Goal: Information Seeking & Learning: Learn about a topic

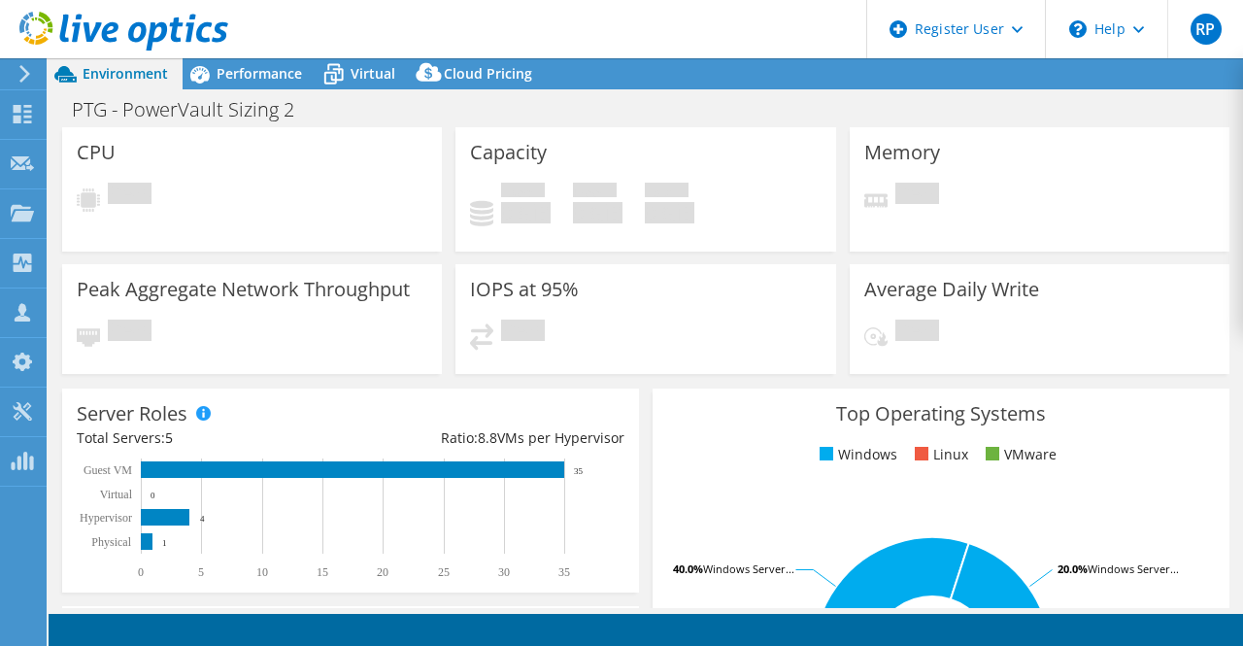
select select "USD"
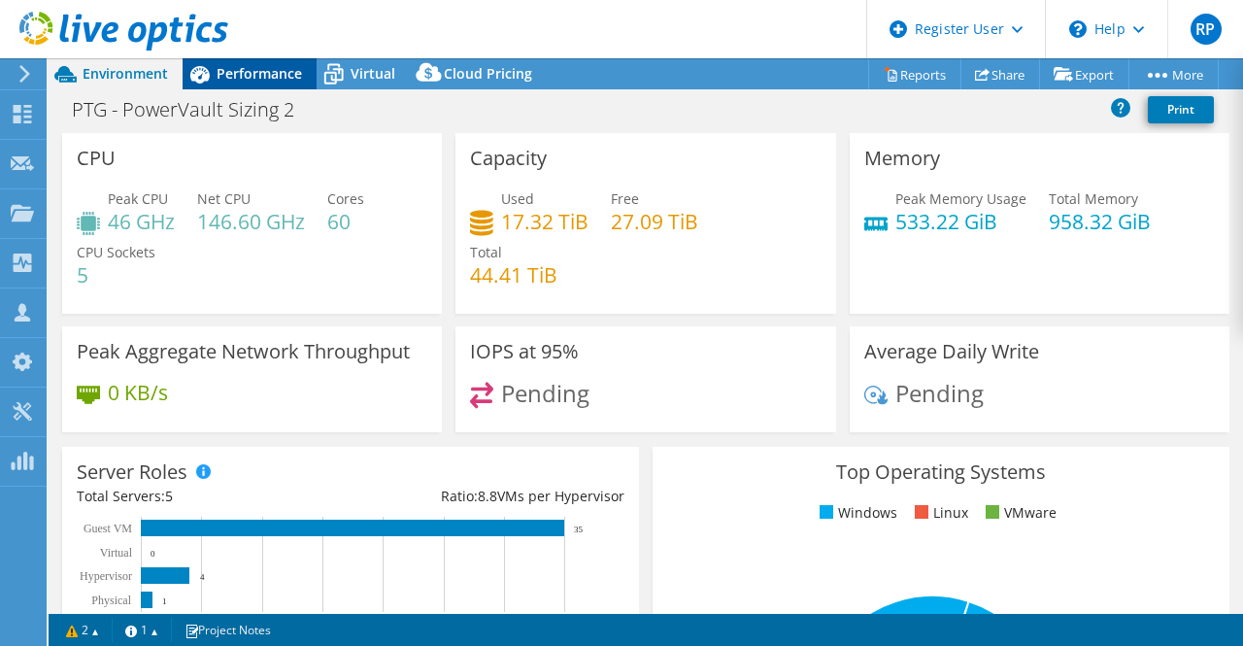
click at [207, 79] on icon at bounding box center [199, 74] width 19 height 17
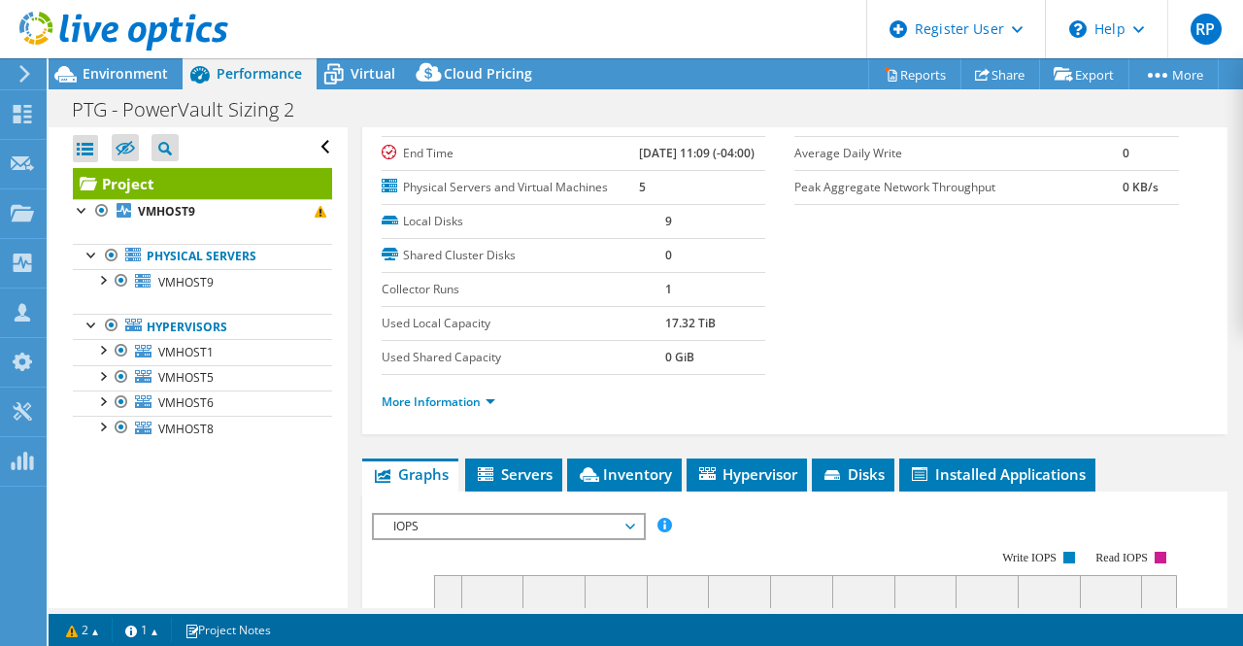
scroll to position [16, 0]
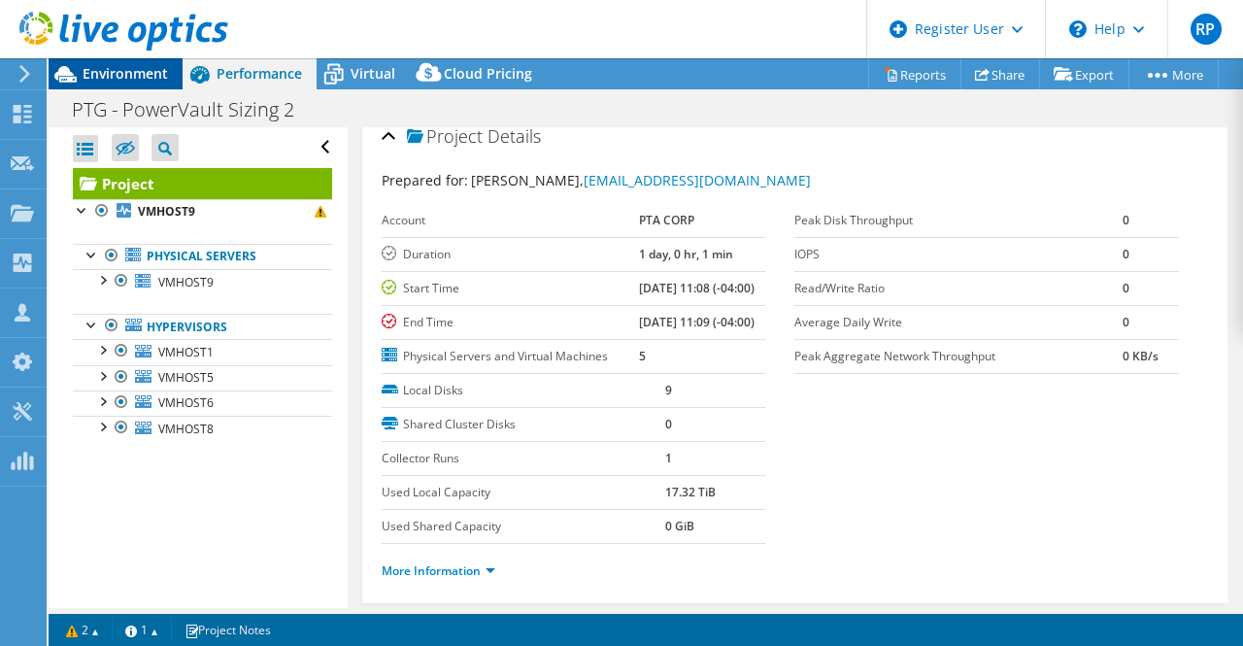
click at [117, 79] on span "Environment" at bounding box center [125, 73] width 85 height 18
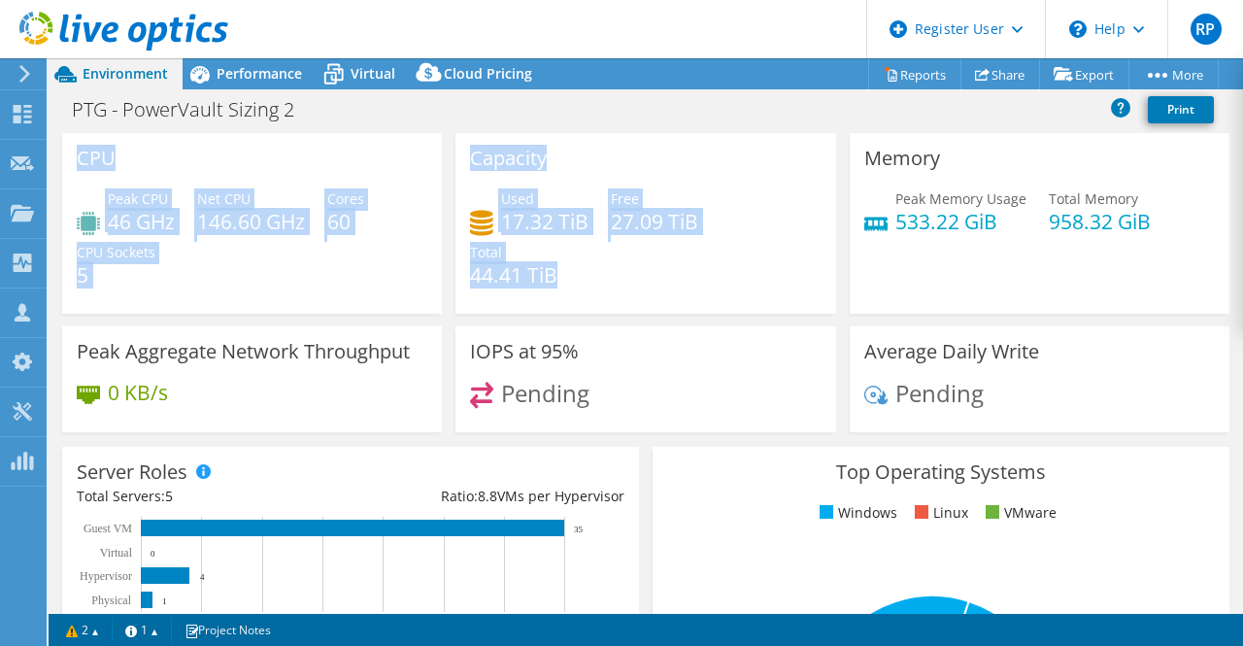
drag, startPoint x: 76, startPoint y: 154, endPoint x: 476, endPoint y: 302, distance: 426.6
click at [476, 302] on div "CPU Peak CPU 46 GHz Net CPU 146.60 GHz Cores 60 CPU Sockets 5 Capacity Used 17.…" at bounding box center [645, 289] width 1181 height 312
click at [402, 321] on div "CPU Peak CPU 46 GHz Net CPU 146.60 GHz Cores 60 CPU Sockets 5" at bounding box center [251, 229] width 393 height 193
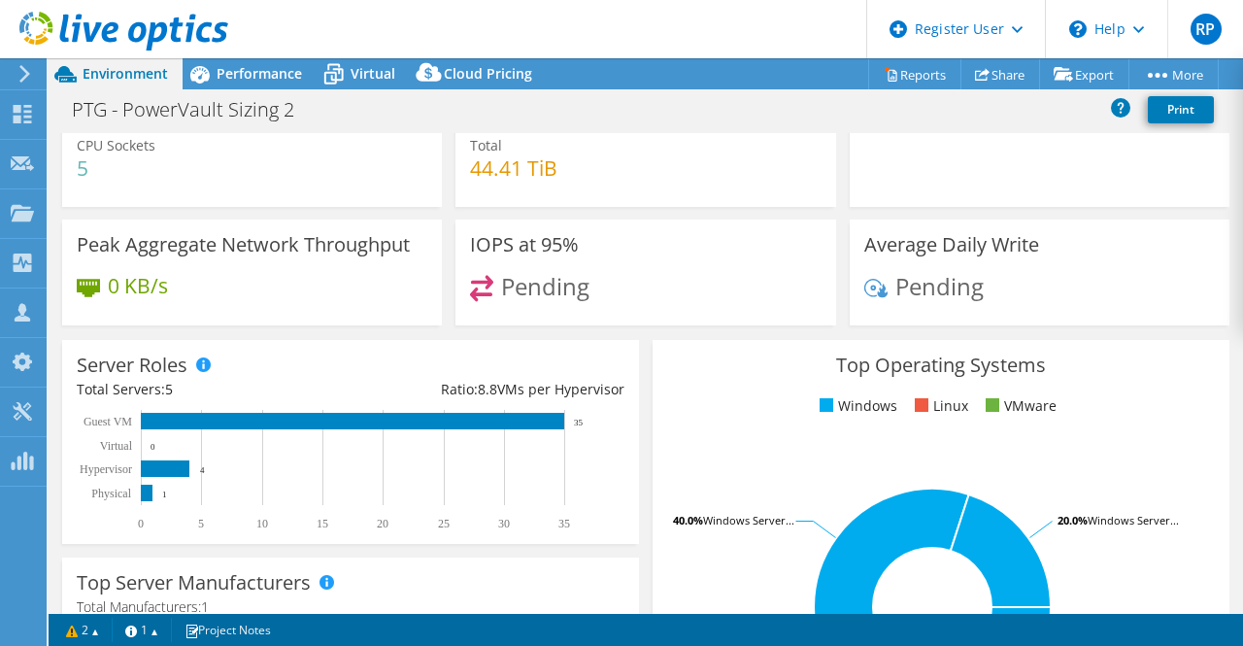
scroll to position [0, 0]
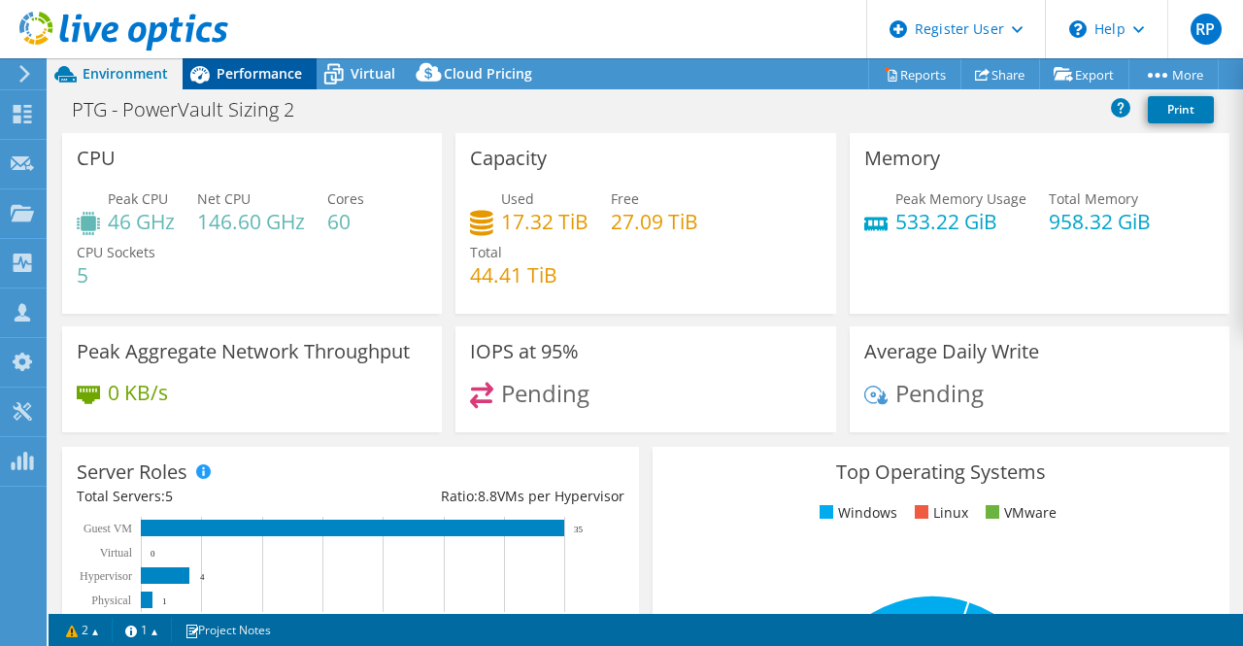
click at [249, 61] on div "Performance" at bounding box center [250, 73] width 134 height 31
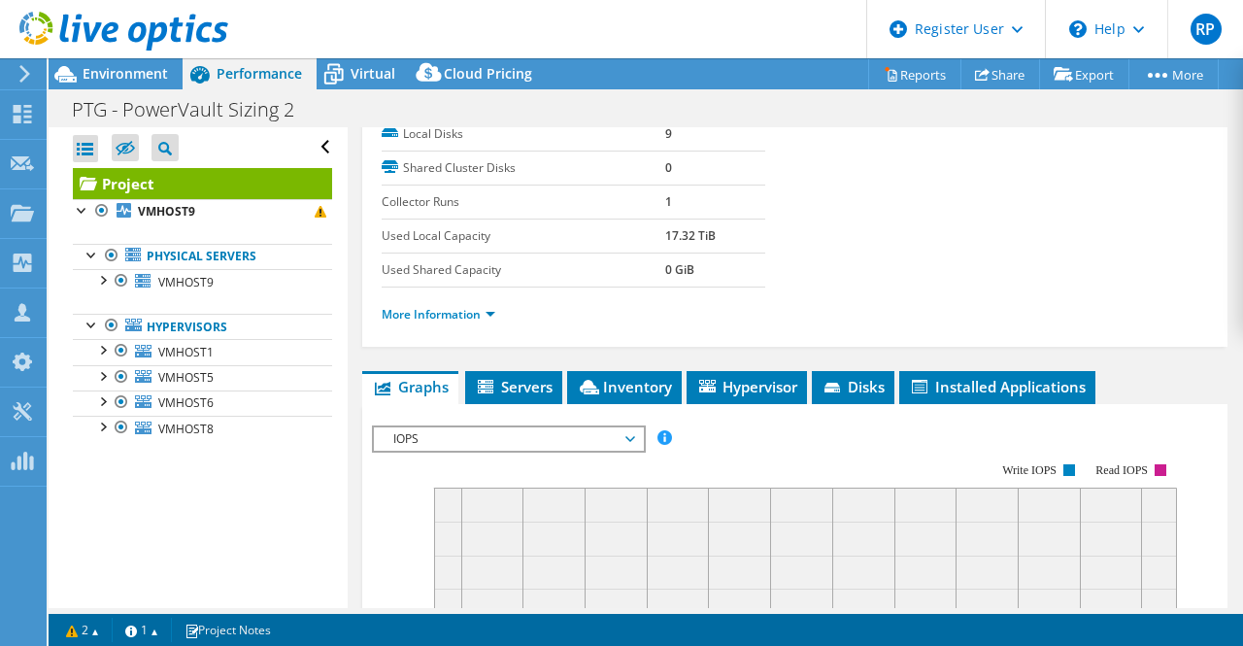
scroll to position [274, 0]
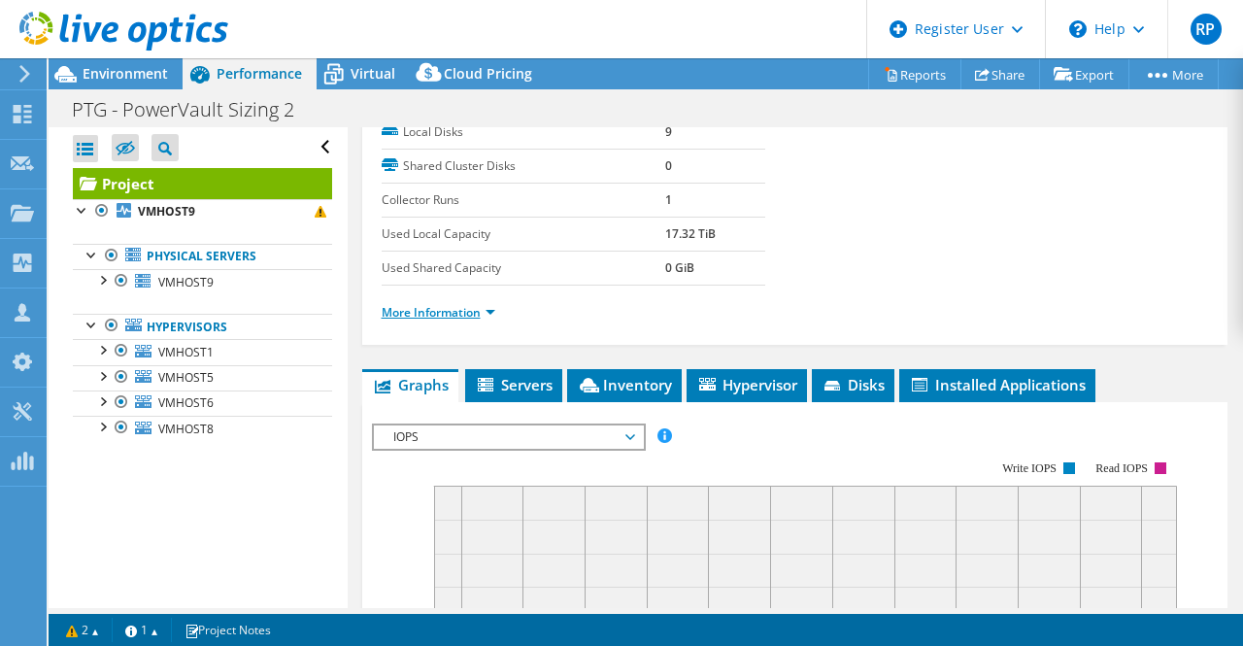
click at [478, 321] on link "More Information" at bounding box center [439, 312] width 114 height 17
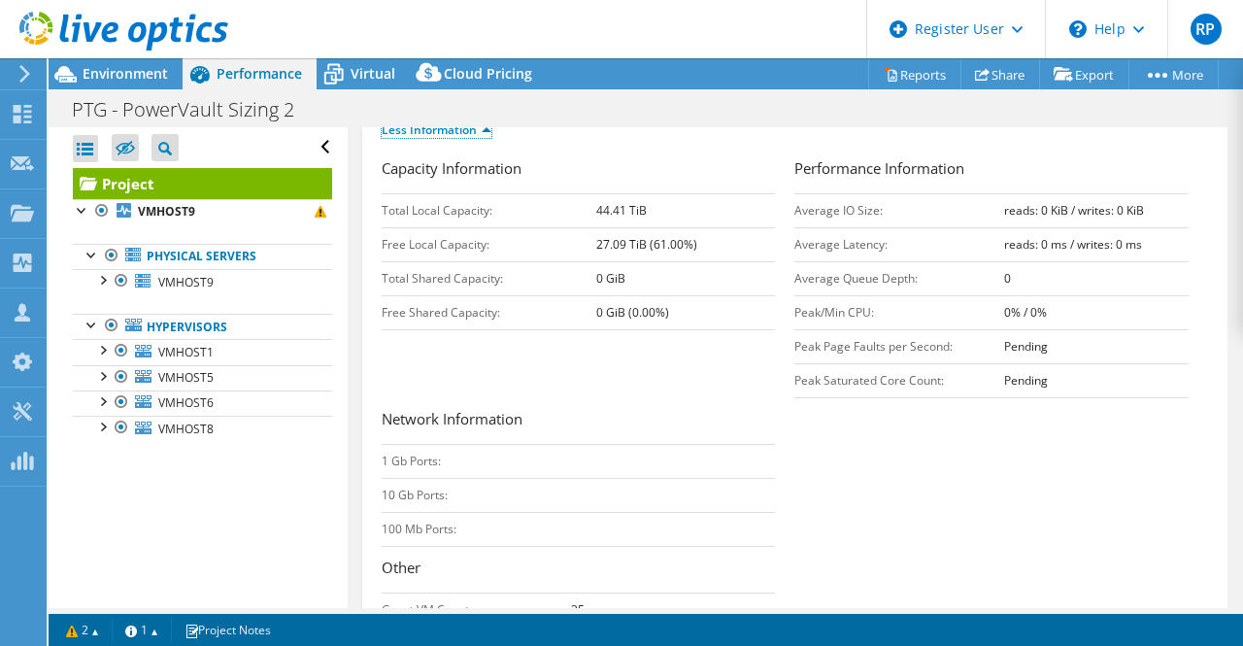
scroll to position [0, 0]
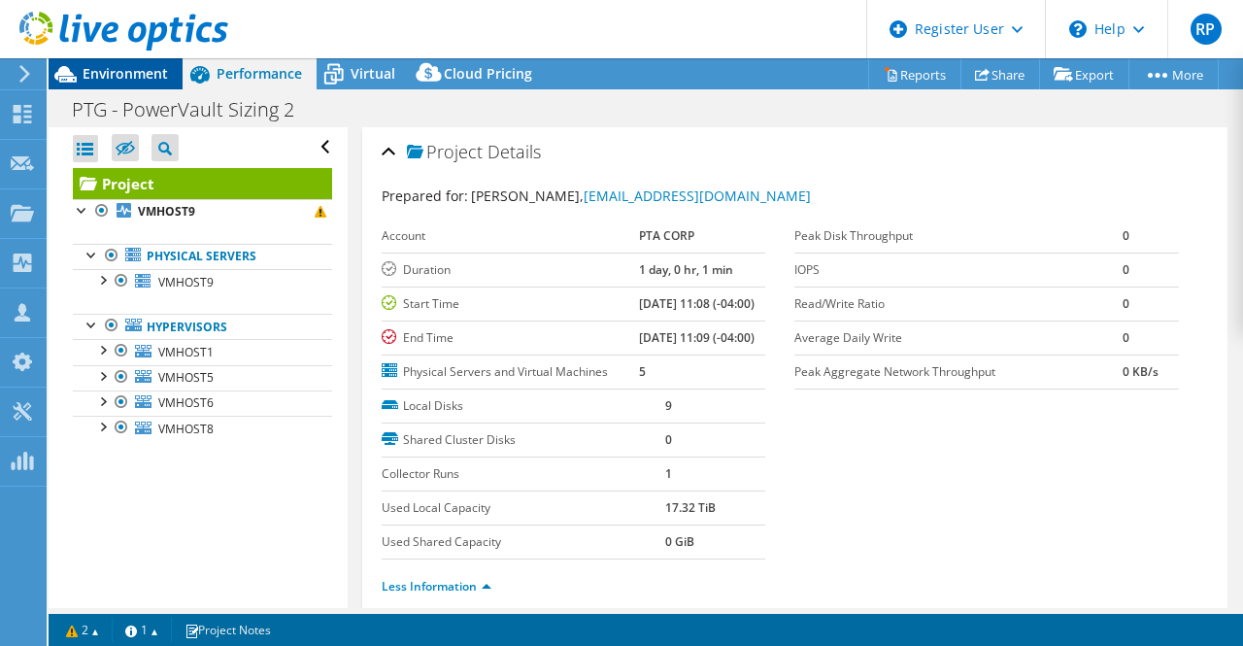
click at [162, 68] on span "Environment" at bounding box center [125, 73] width 85 height 18
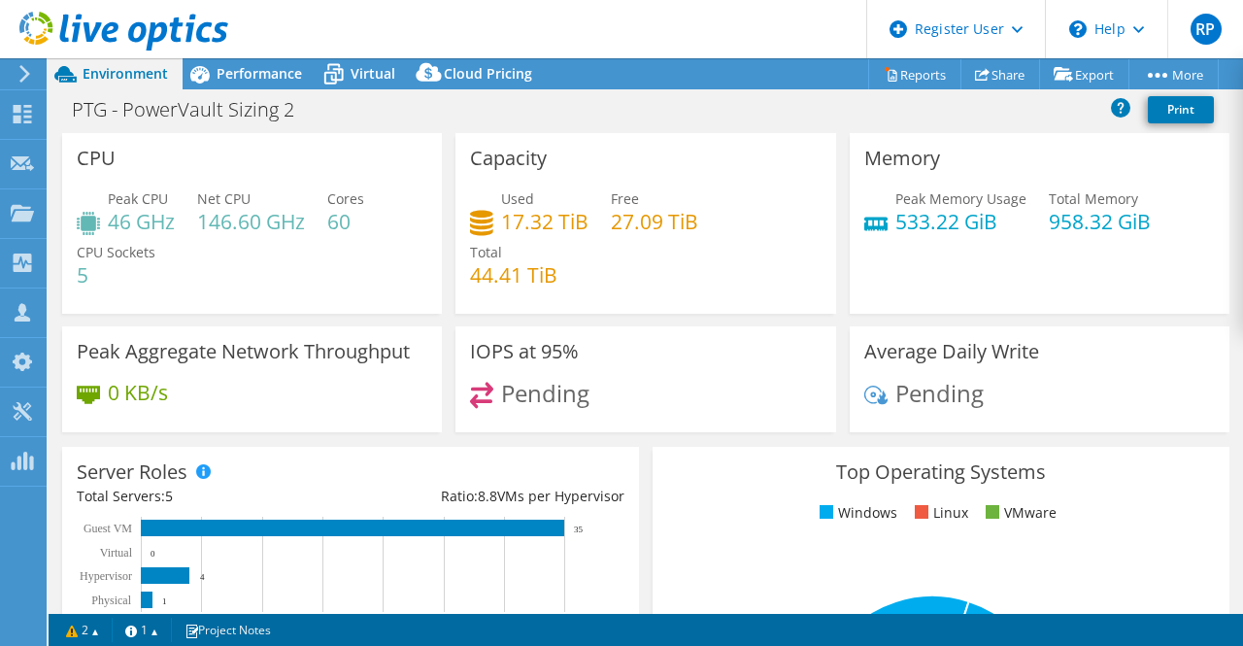
click at [933, 225] on h4 "533.22 GiB" at bounding box center [961, 221] width 131 height 21
click at [743, 181] on div "Capacity Used 17.32 TiB Free 27.09 TiB Total 44.41 TiB" at bounding box center [646, 223] width 380 height 181
click at [332, 253] on div "Peak CPU 46 GHz Net CPU 146.60 GHz Cores 60 CPU Sockets 5" at bounding box center [252, 246] width 351 height 117
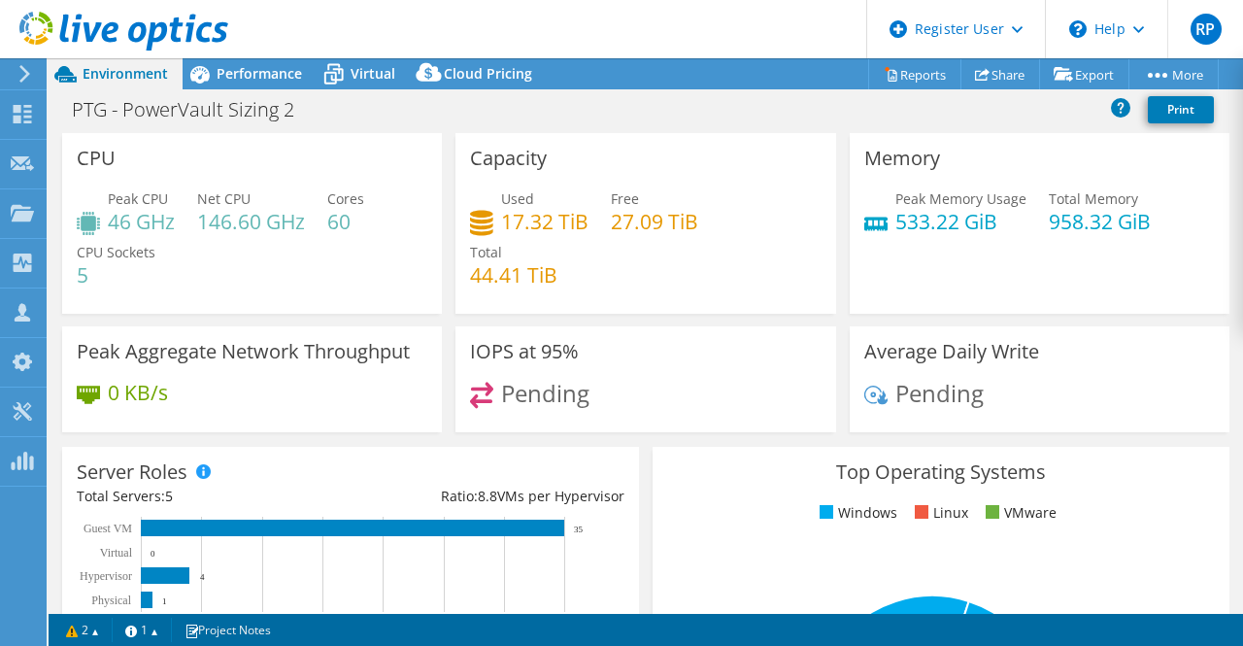
click at [332, 253] on div "Peak CPU 46 GHz Net CPU 146.60 GHz Cores 60 CPU Sockets 5" at bounding box center [252, 246] width 351 height 117
click at [295, 393] on div "0 KB/s" at bounding box center [252, 402] width 351 height 41
click at [301, 402] on div "0 KB/s" at bounding box center [252, 402] width 351 height 41
click at [713, 428] on div "IOPS at 95% Pending" at bounding box center [646, 379] width 380 height 106
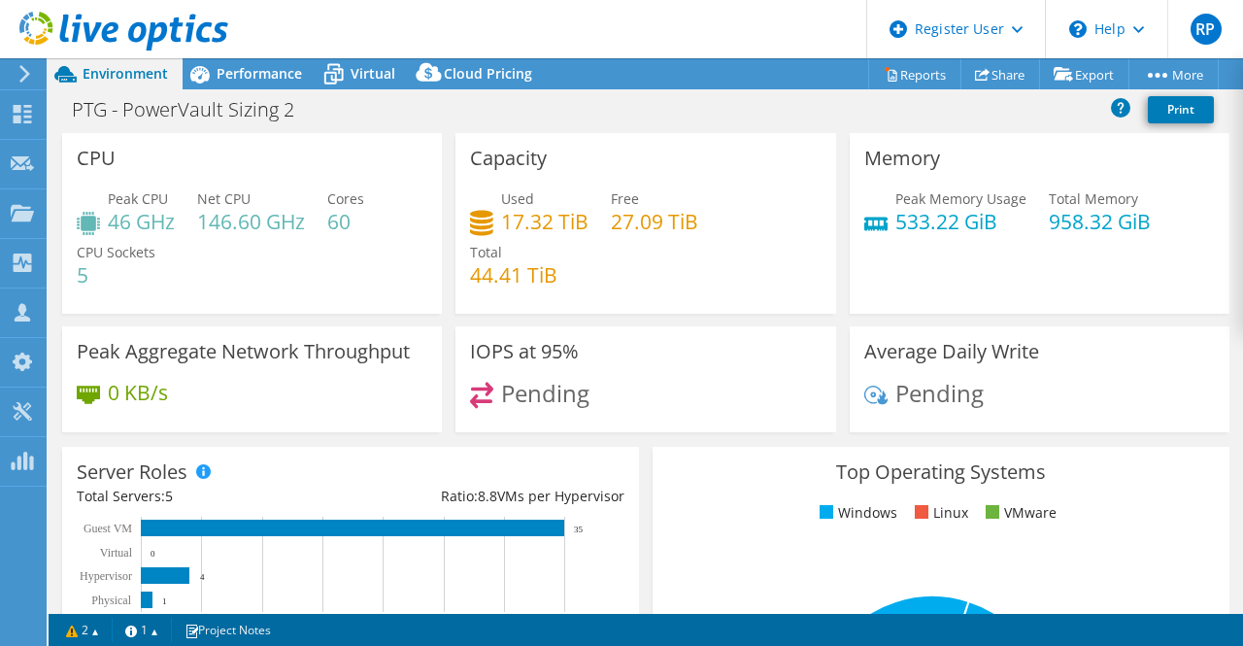
click at [896, 395] on span "Pending" at bounding box center [940, 393] width 88 height 32
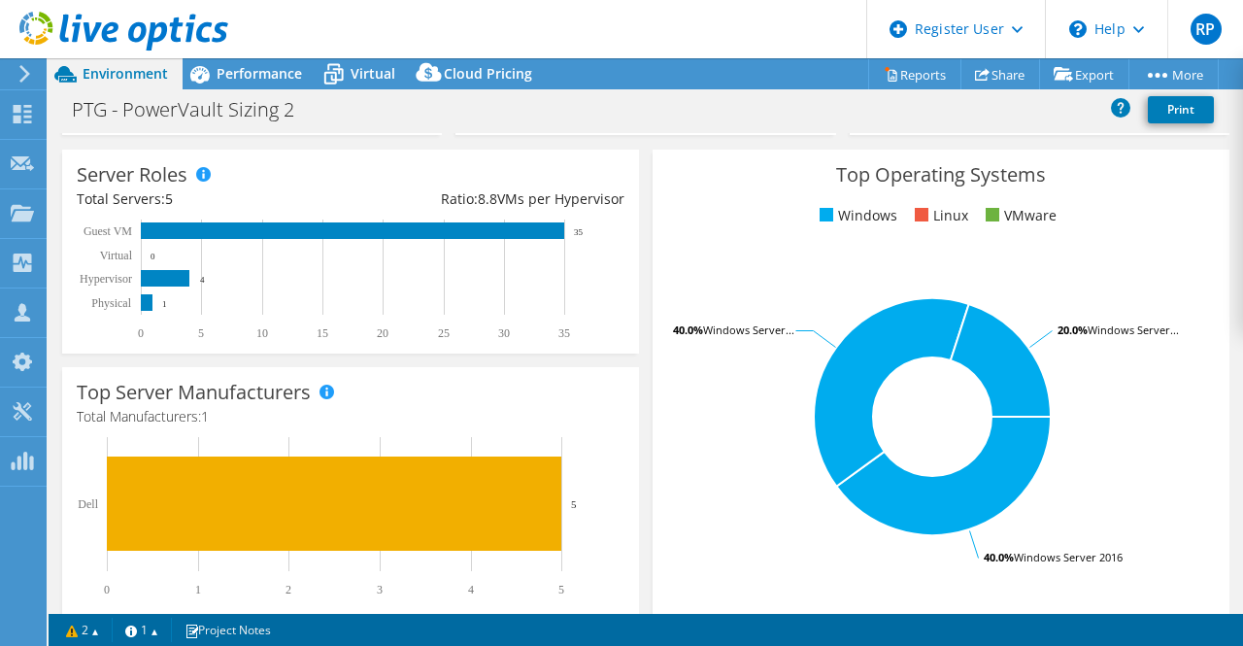
scroll to position [321, 0]
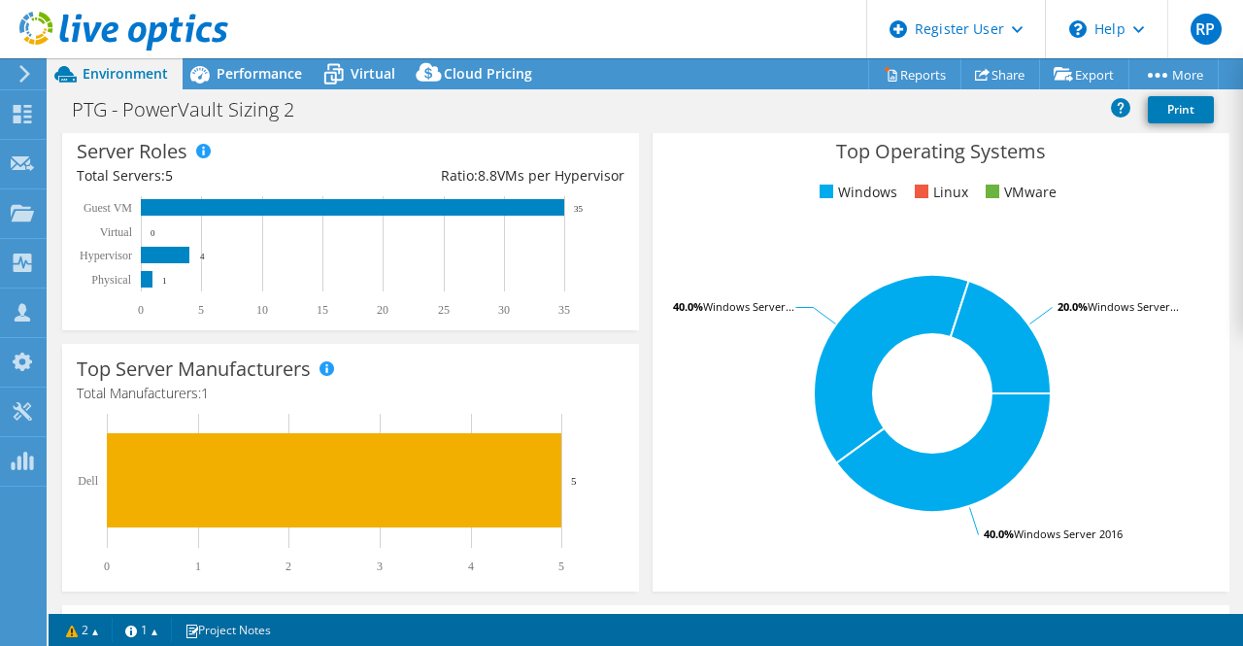
click at [420, 263] on rect at bounding box center [342, 256] width 530 height 121
click at [711, 261] on rect at bounding box center [932, 393] width 530 height 340
click at [352, 409] on div "Top Server Manufacturers Manufacturers are shown for physical servers and hyper…" at bounding box center [350, 468] width 577 height 248
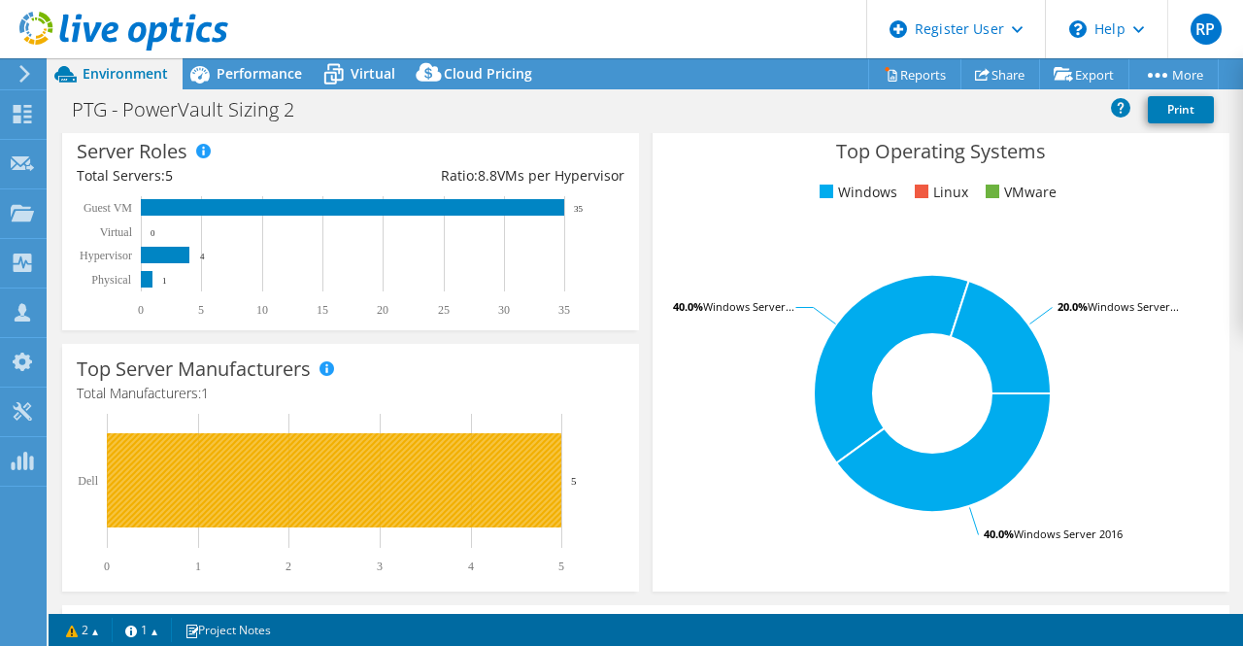
click at [348, 520] on rect at bounding box center [334, 480] width 455 height 94
click at [391, 474] on rect at bounding box center [334, 480] width 455 height 94
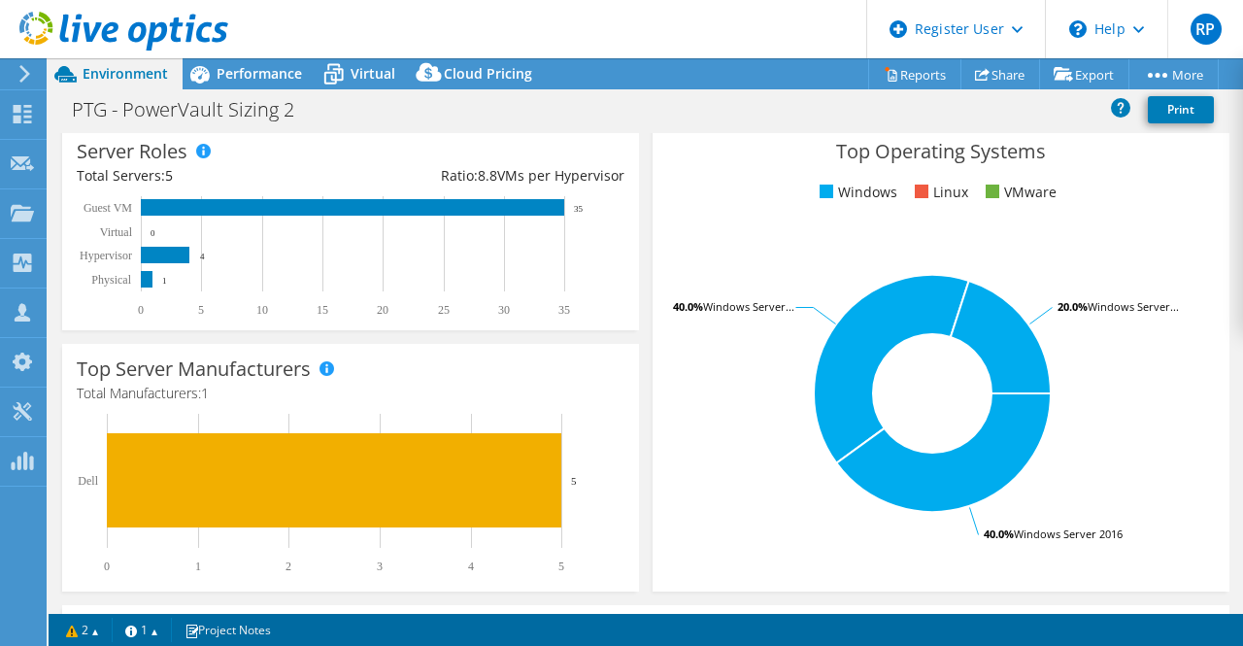
click at [718, 447] on rect at bounding box center [932, 393] width 530 height 340
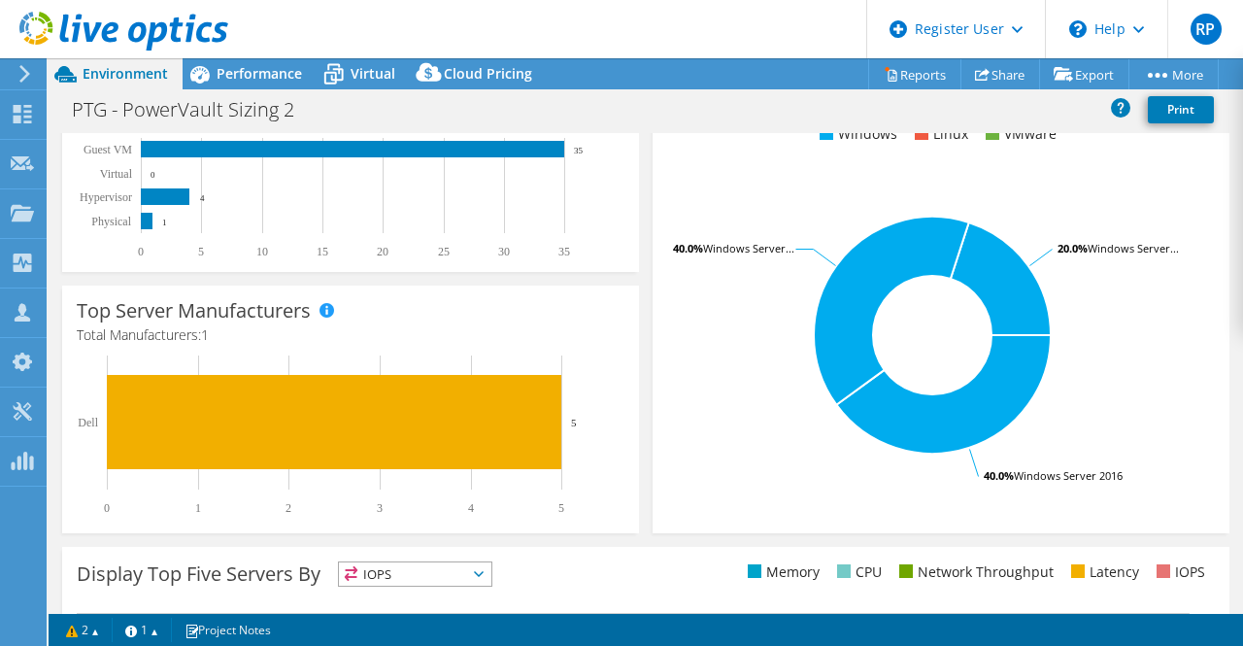
scroll to position [703, 0]
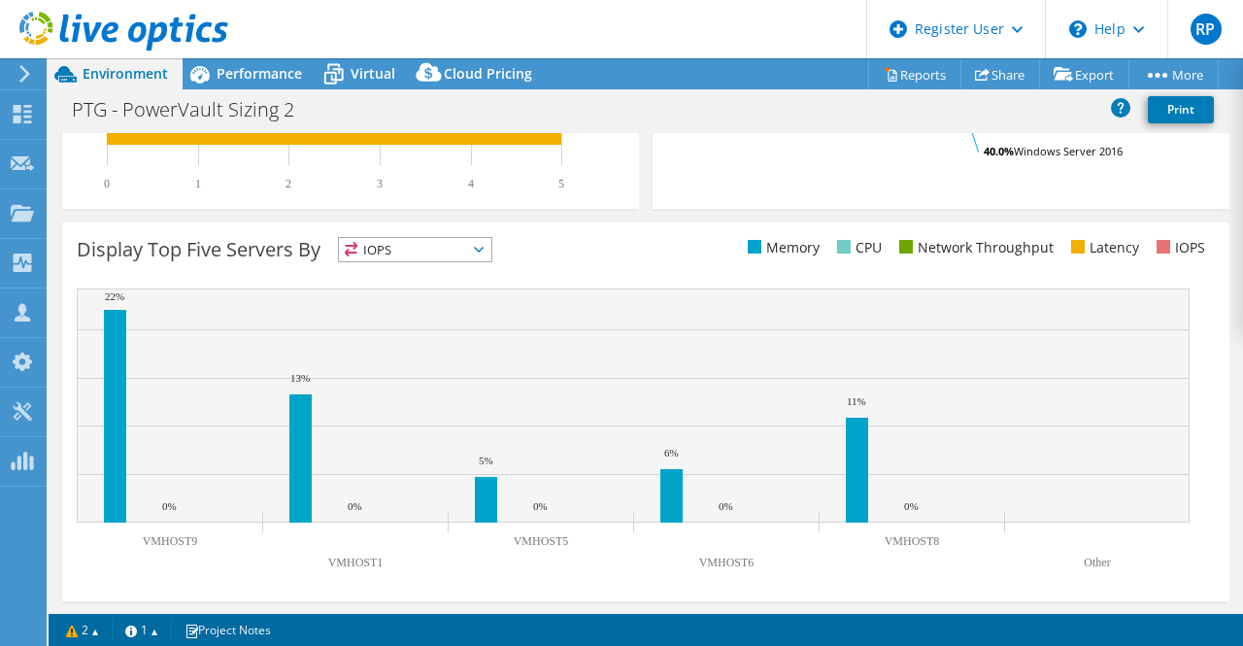
click at [433, 248] on span "IOPS" at bounding box center [415, 249] width 153 height 23
click at [248, 76] on span "Performance" at bounding box center [259, 73] width 85 height 18
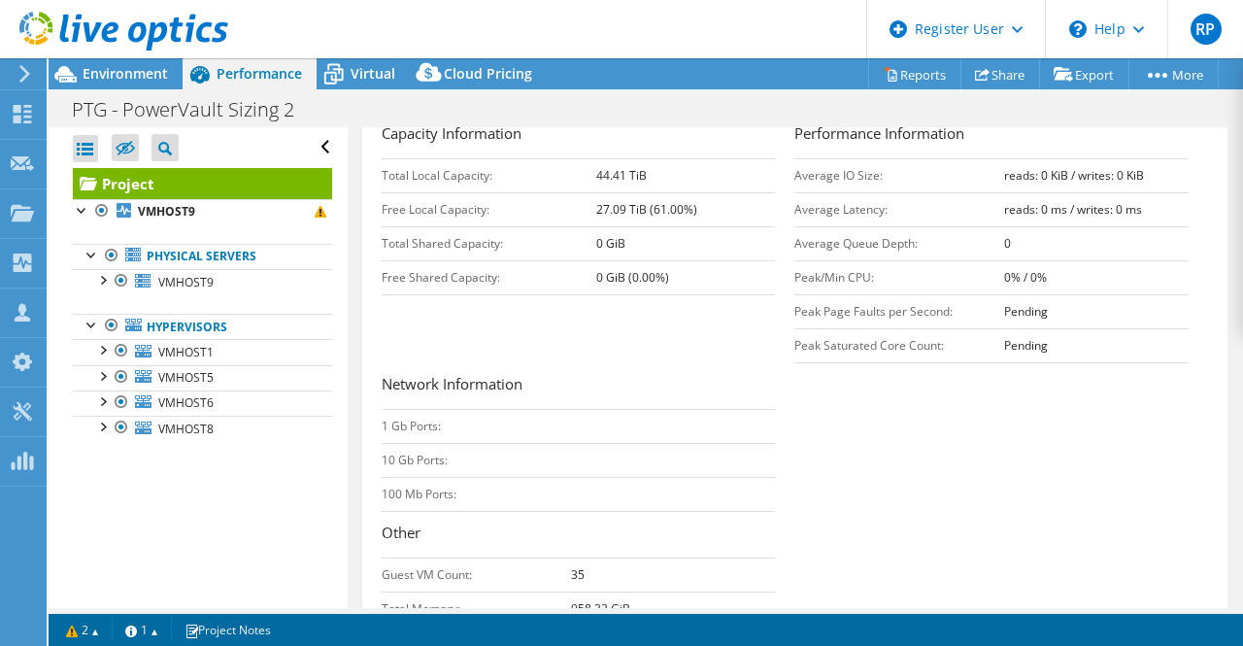
scroll to position [0, 0]
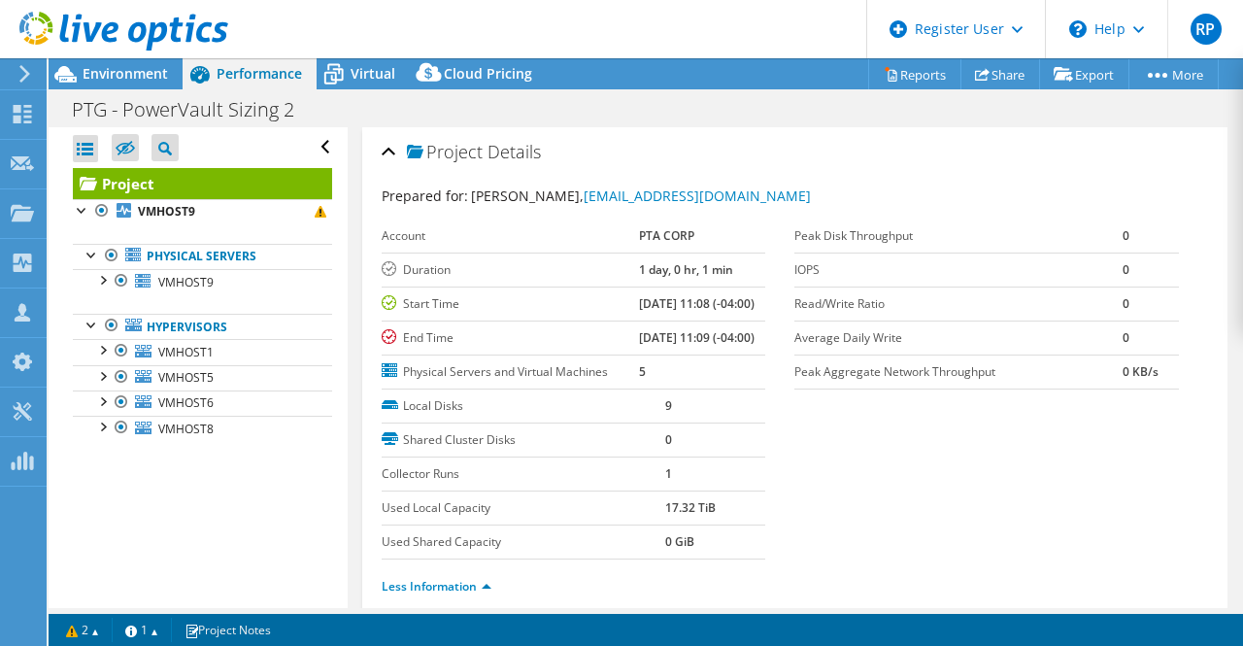
click at [845, 290] on td "Read/Write Ratio" at bounding box center [959, 304] width 328 height 34
click at [841, 302] on label "Read/Write Ratio" at bounding box center [959, 303] width 328 height 19
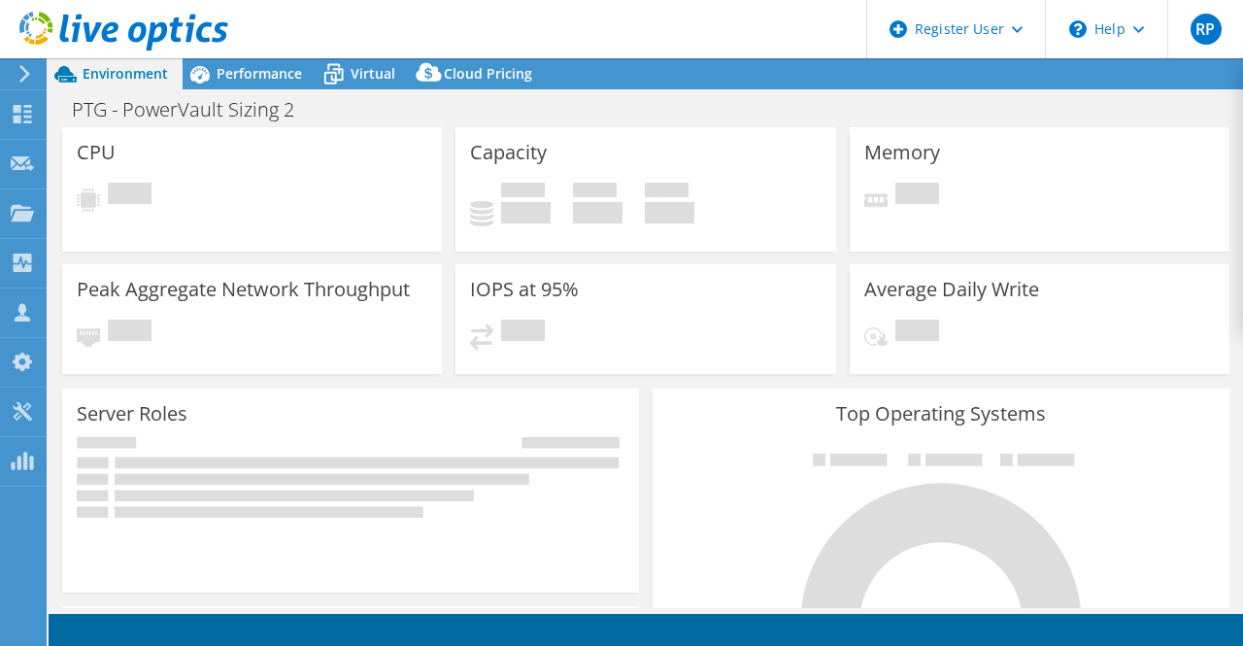
select select "USD"
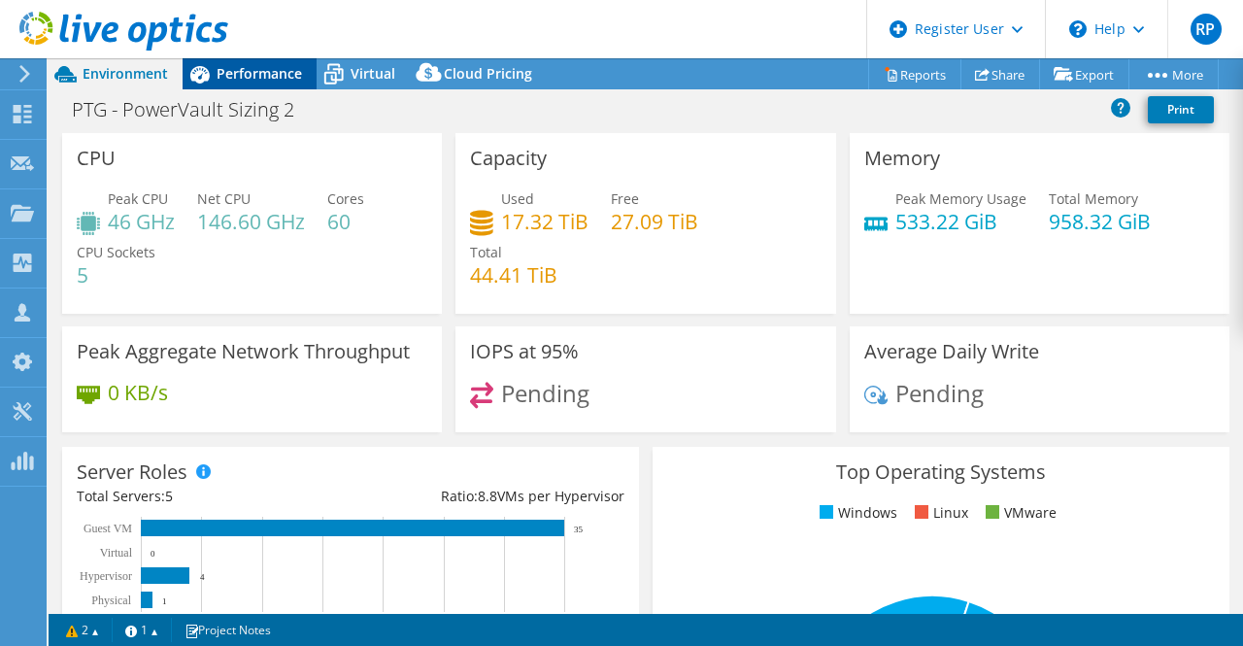
click at [261, 73] on span "Performance" at bounding box center [259, 73] width 85 height 18
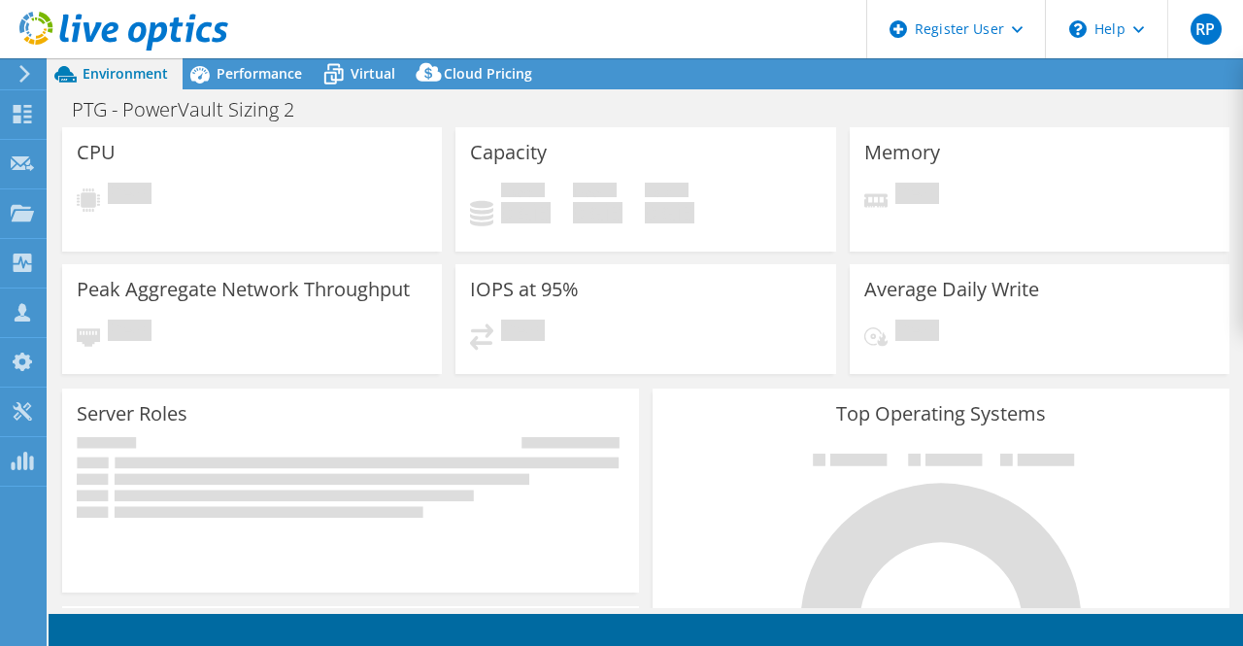
select select "USD"
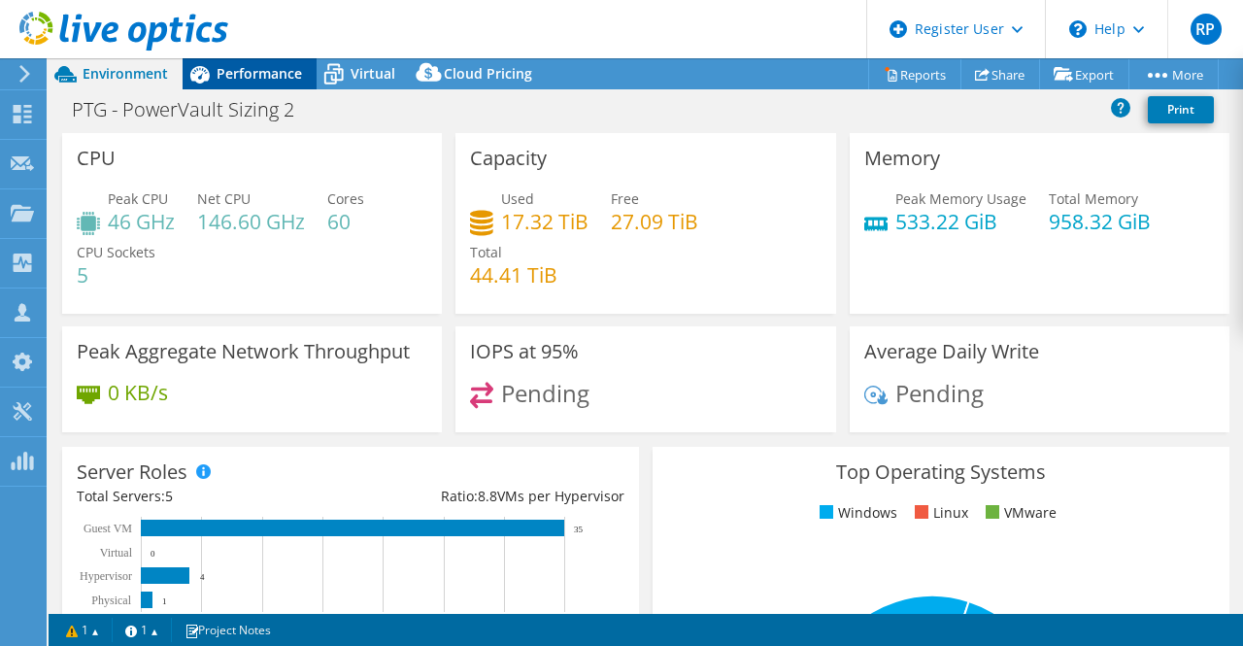
click at [248, 59] on div "Performance" at bounding box center [250, 73] width 134 height 31
